Goal: Transaction & Acquisition: Purchase product/service

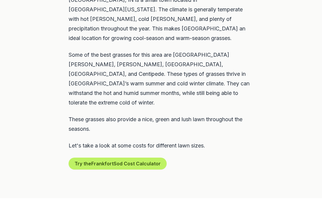
scroll to position [327, 0]
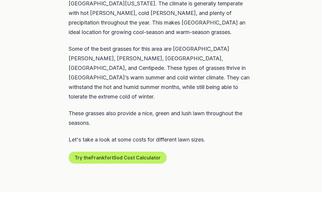
click at [139, 152] on button "Try the Frankfort Sod Cost Calculator" at bounding box center [118, 158] width 98 height 12
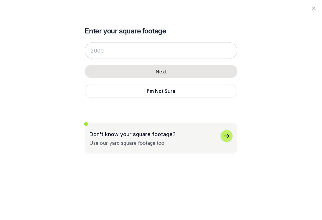
scroll to position [327, 0]
click at [228, 135] on icon "button" at bounding box center [226, 135] width 7 height 7
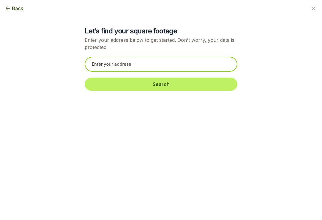
click at [100, 63] on input "text" at bounding box center [161, 64] width 153 height 15
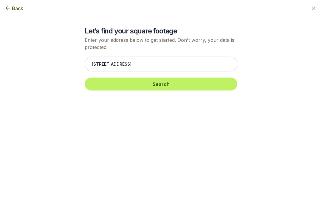
click at [165, 79] on button "Search" at bounding box center [161, 84] width 153 height 13
click at [169, 84] on button "Search" at bounding box center [161, 84] width 153 height 13
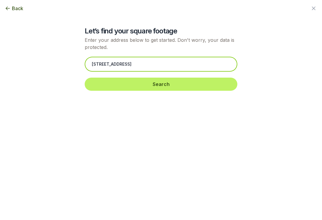
click at [135, 65] on input "[STREET_ADDRESS]" at bounding box center [161, 64] width 153 height 15
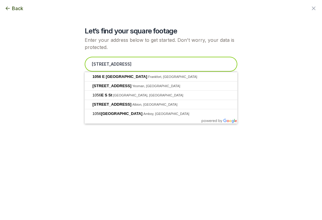
scroll to position [327, 0]
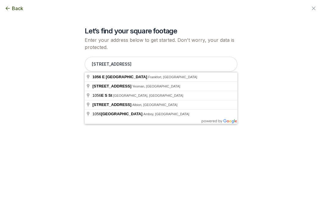
type input "[STREET_ADDRESS]"
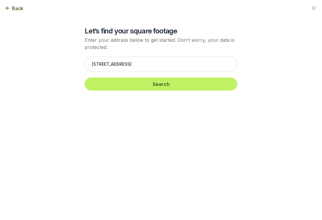
scroll to position [327, 0]
click at [163, 84] on button "Search" at bounding box center [161, 84] width 153 height 13
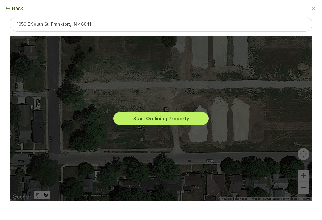
click at [178, 121] on button "Start Outlining Property" at bounding box center [160, 118] width 95 height 13
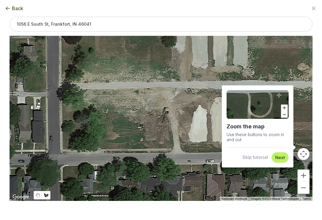
click at [11, 3] on div "Back" at bounding box center [161, 8] width 322 height 17
click at [14, 7] on span "Back" at bounding box center [17, 8] width 11 height 7
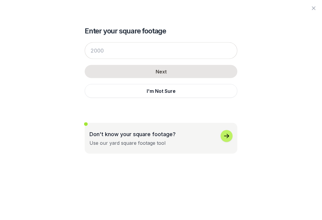
scroll to position [505, 0]
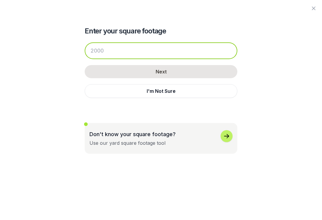
click at [115, 49] on input "number" at bounding box center [161, 50] width 153 height 17
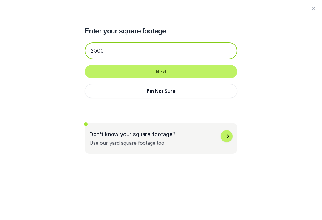
type input "2500"
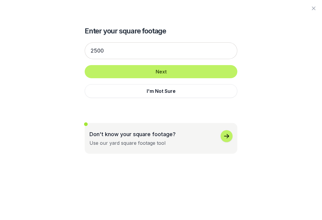
click at [165, 71] on button "Next" at bounding box center [161, 71] width 153 height 13
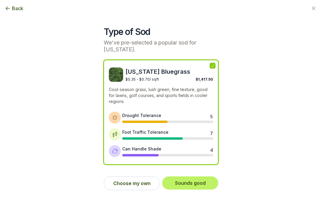
click at [194, 183] on button "Sounds good" at bounding box center [190, 182] width 56 height 13
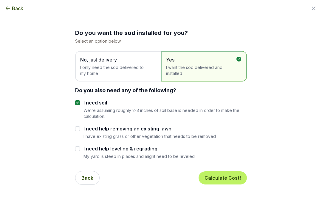
click at [224, 65] on span "I want the sod delivered and installed" at bounding box center [201, 70] width 70 height 12
click at [80, 126] on div "I need help removing an existing lawn I have existing grass or other vegetation…" at bounding box center [161, 132] width 172 height 14
click at [78, 126] on input "I need help removing an existing lawn" at bounding box center [77, 128] width 5 height 5
checkbox input "true"
click at [82, 101] on div "I need soil We're assuming roughly 2-3 inches of soil base is needed in order t…" at bounding box center [161, 109] width 172 height 20
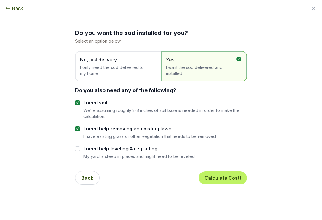
click at [79, 103] on input "I need soil" at bounding box center [77, 102] width 5 height 5
checkbox input "false"
click at [228, 178] on button "Calculate Cost!" at bounding box center [223, 177] width 48 height 13
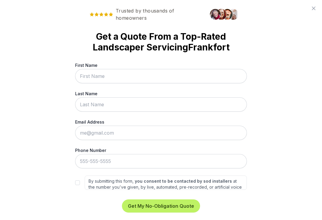
click at [319, 5] on div "Trusted by thousands of homeowners Get a Quote From a Top-Rated Landscaper Serv…" at bounding box center [161, 110] width 322 height 220
click at [316, 7] on icon at bounding box center [313, 8] width 7 height 7
